Goal: Check status: Check status

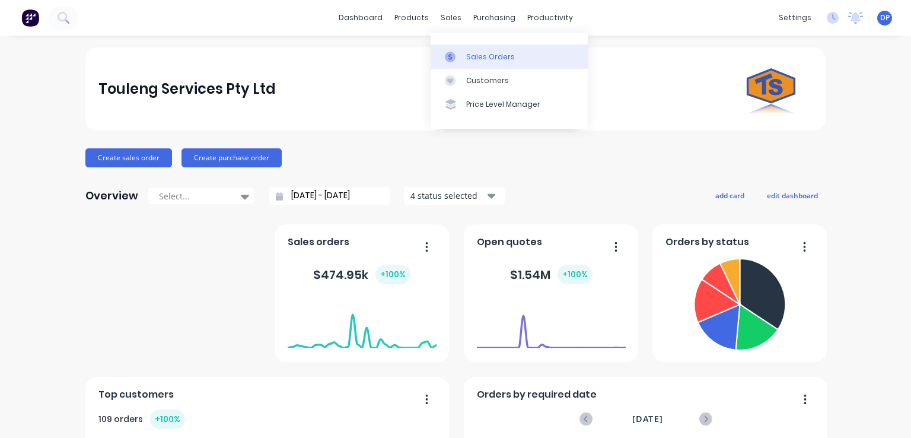
click at [482, 52] on div "Sales Orders" at bounding box center [490, 57] width 49 height 11
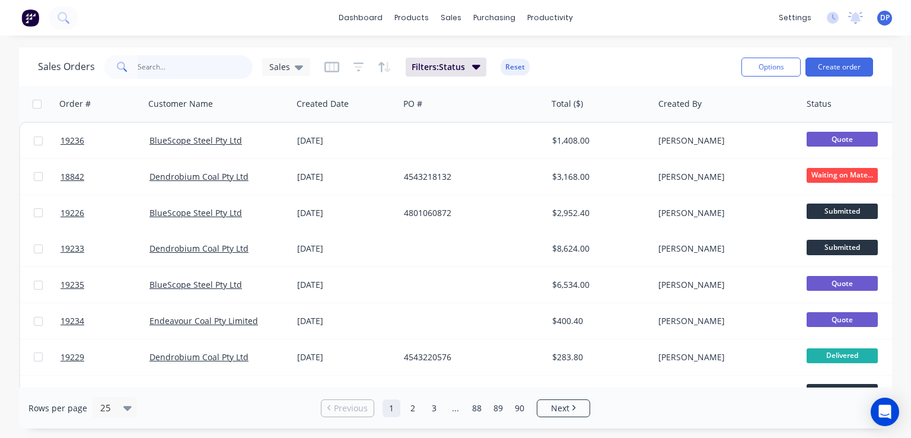
click at [174, 63] on input "text" at bounding box center [196, 67] width 116 height 24
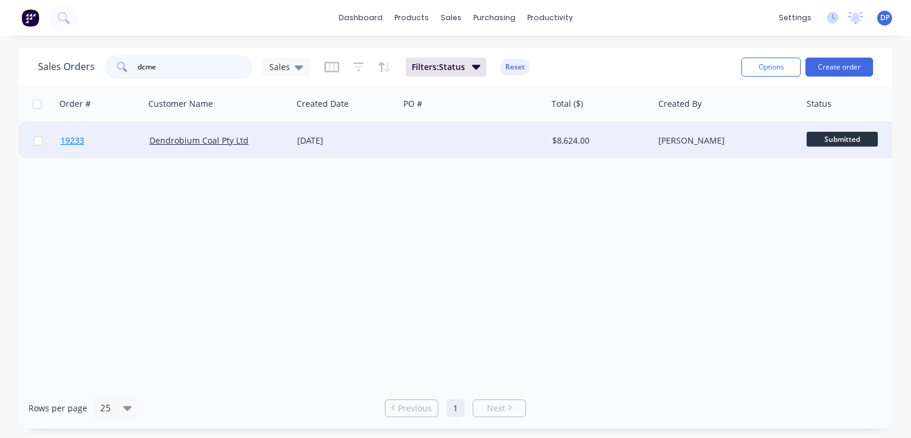
type input "dcme"
click at [68, 142] on span "19233" at bounding box center [72, 141] width 24 height 12
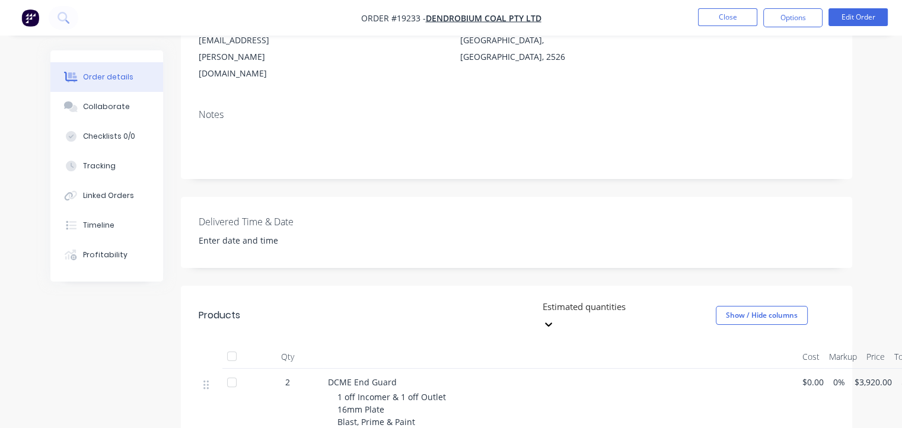
scroll to position [353, 0]
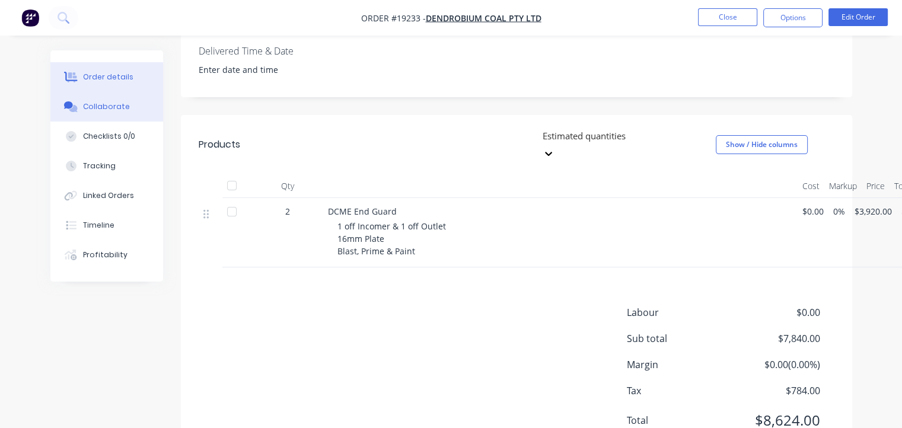
click at [89, 109] on div "Collaborate" at bounding box center [106, 106] width 47 height 11
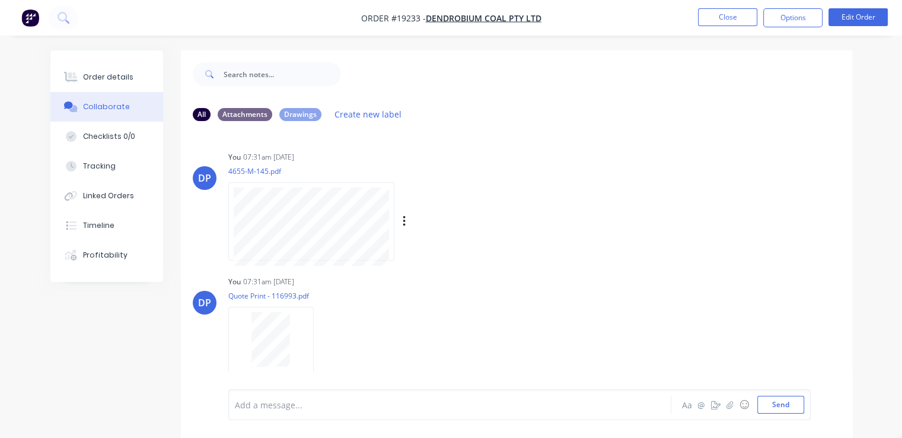
scroll to position [126, 0]
click at [733, 404] on icon "button" at bounding box center [729, 404] width 7 height 8
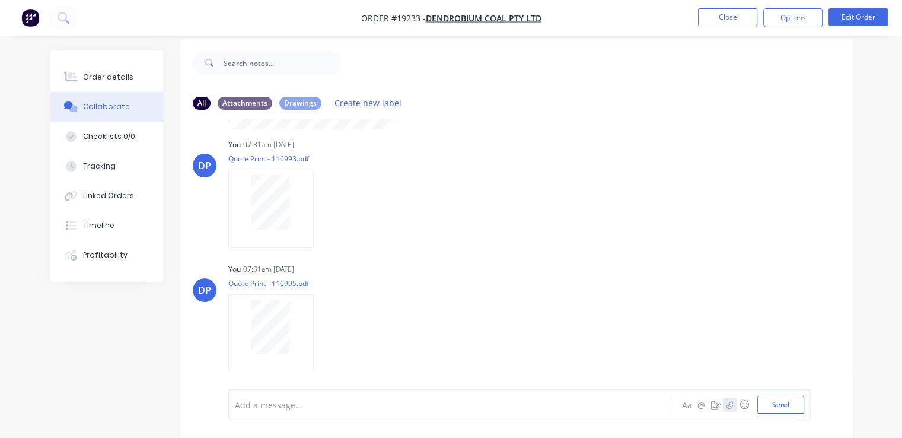
scroll to position [17, 0]
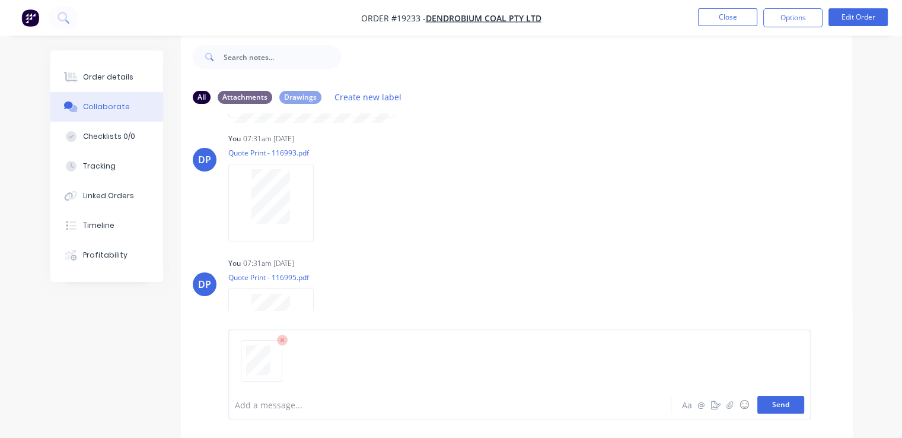
click at [785, 404] on button "Send" at bounding box center [780, 405] width 47 height 18
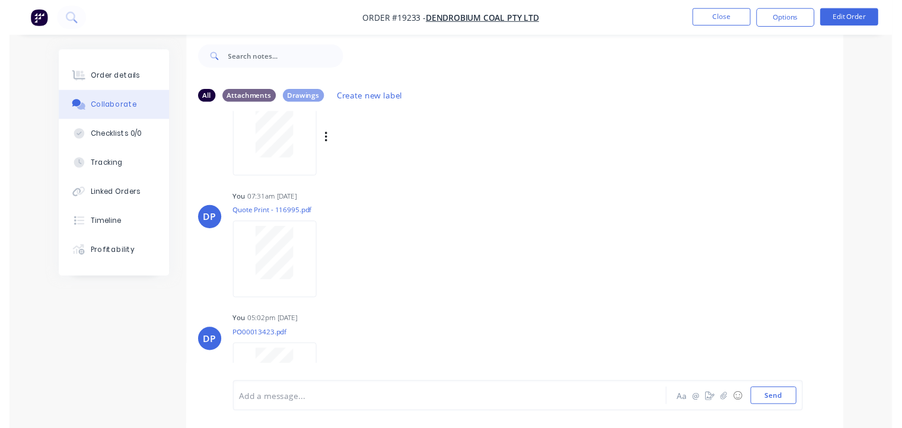
scroll to position [250, 0]
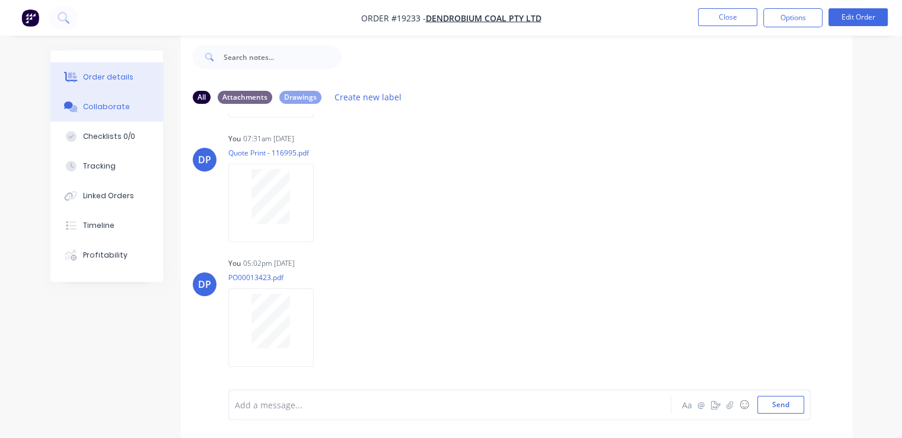
click at [85, 86] on button "Order details" at bounding box center [106, 77] width 113 height 30
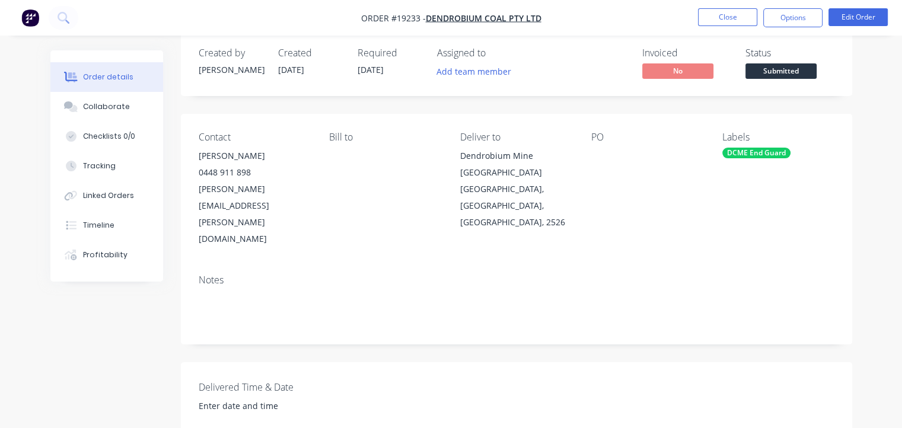
click at [784, 75] on span "Submitted" at bounding box center [781, 70] width 71 height 15
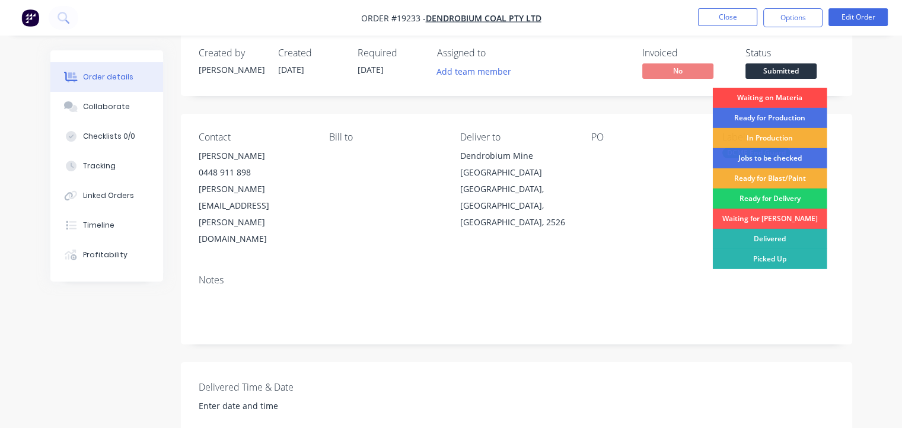
click at [763, 94] on div "Waiting on Materia" at bounding box center [770, 98] width 114 height 20
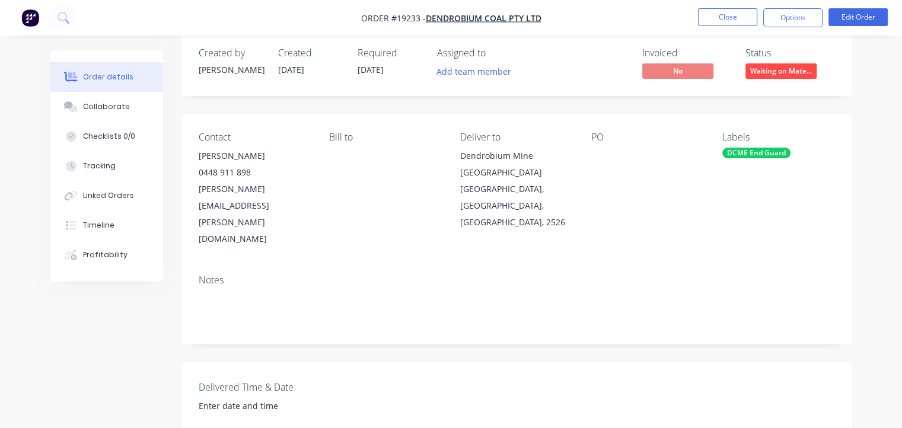
click at [26, 20] on img "button" at bounding box center [30, 18] width 18 height 18
